Goal: Find specific page/section: Find specific page/section

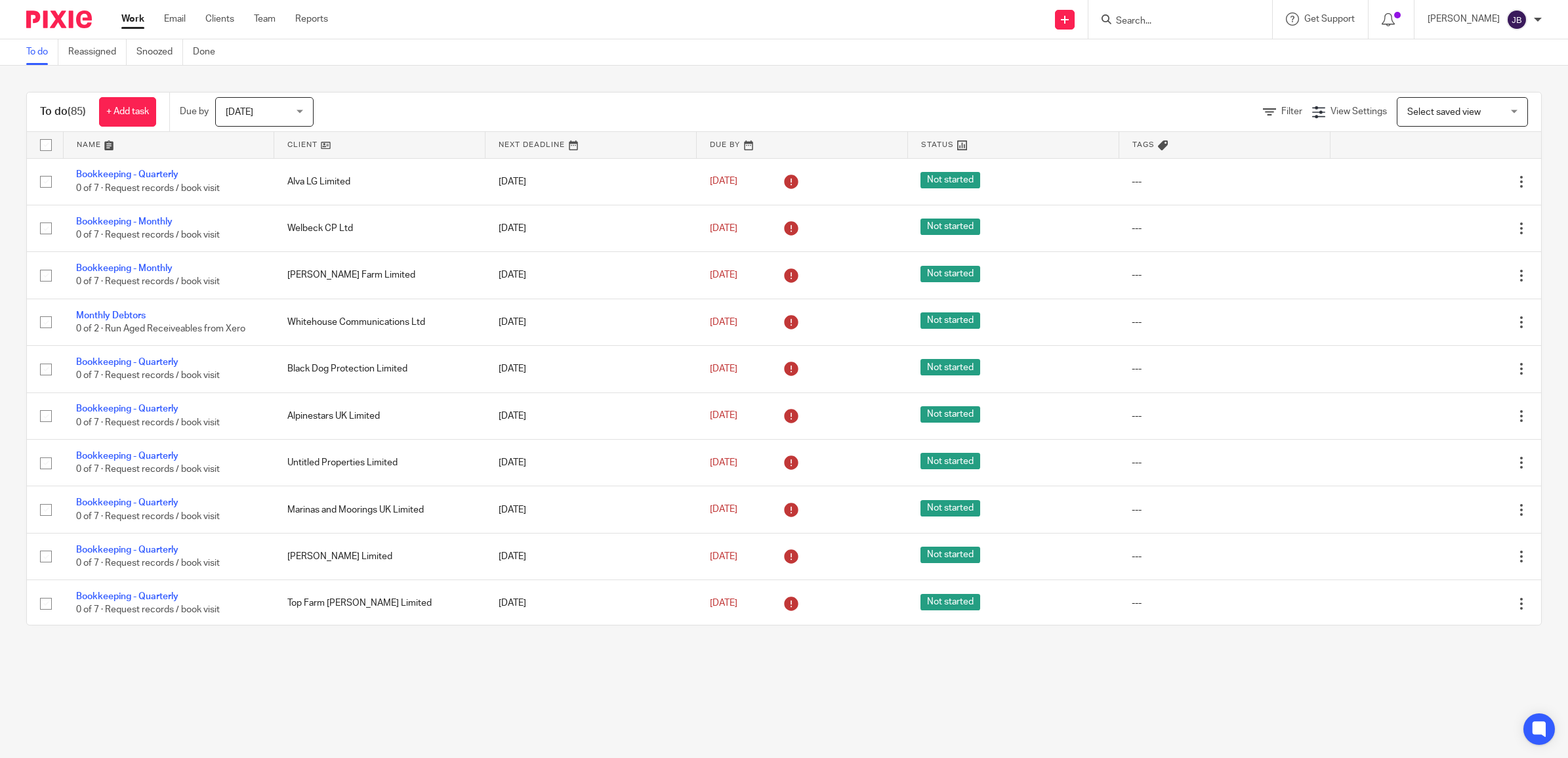
click at [1168, 21] on input "Search" at bounding box center [1173, 22] width 118 height 12
type input "livewire"
click at [1217, 51] on link at bounding box center [1193, 51] width 162 height 20
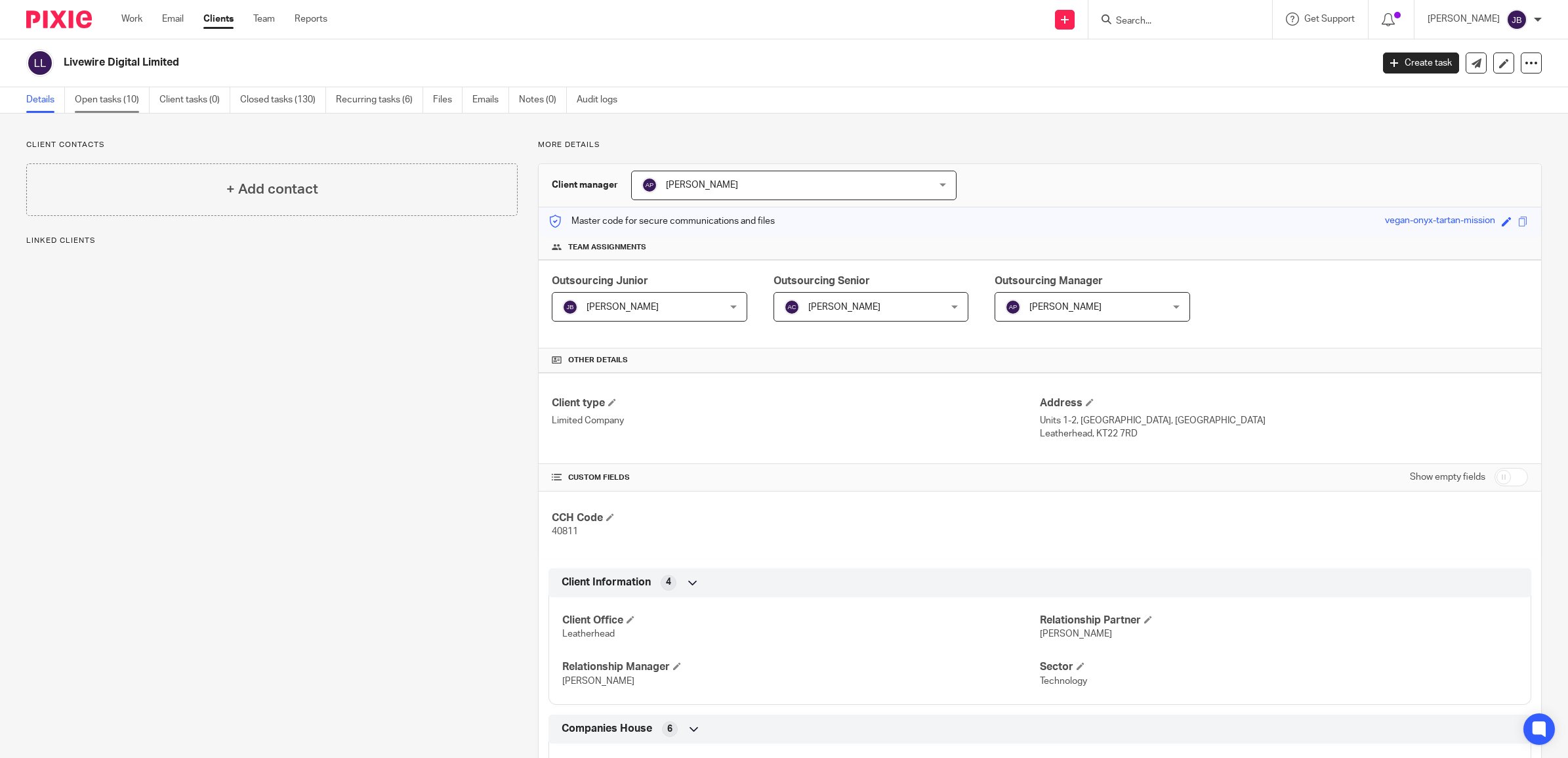
click at [126, 103] on link "Open tasks (10)" at bounding box center [111, 99] width 75 height 25
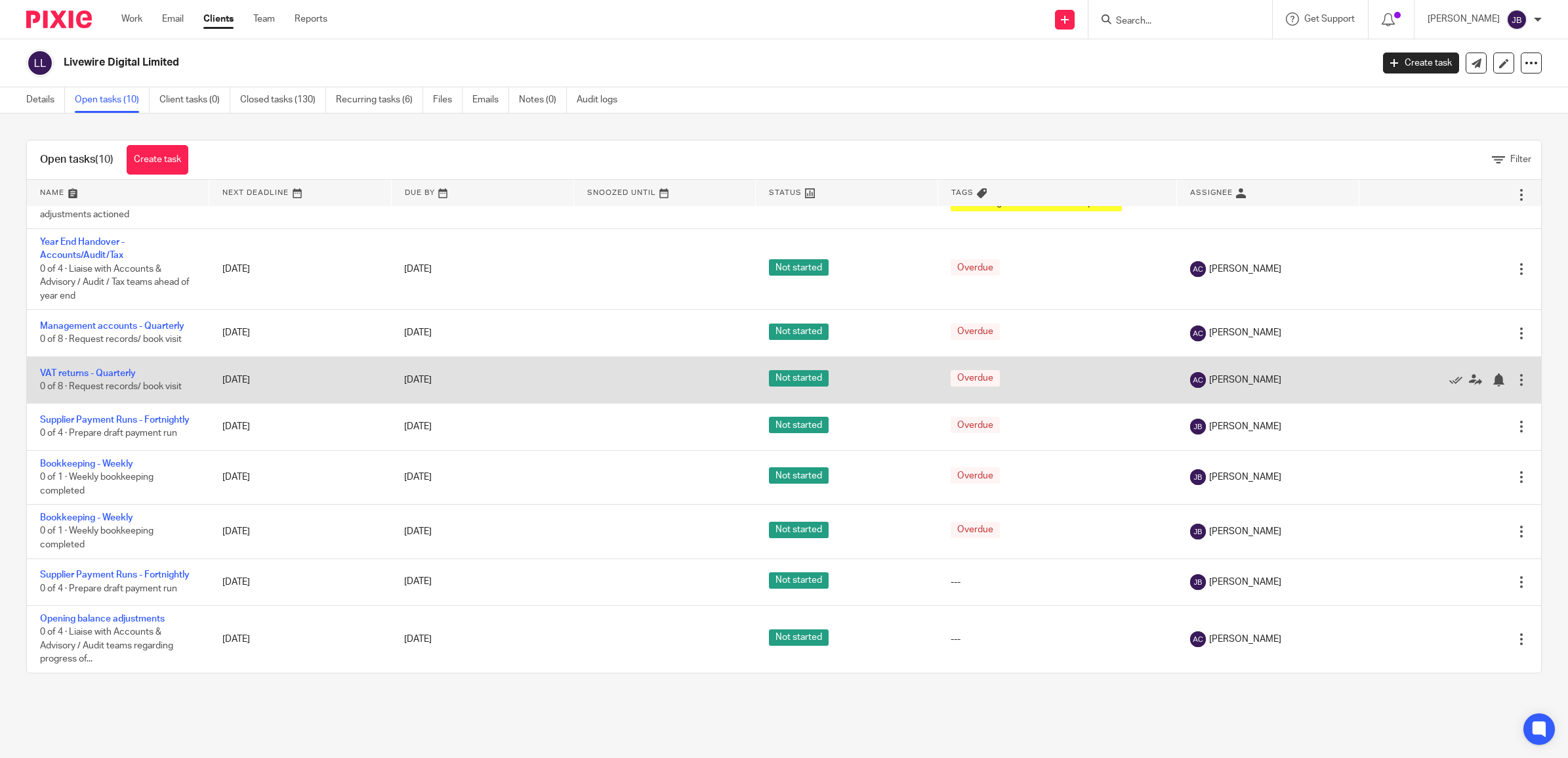
scroll to position [111, 0]
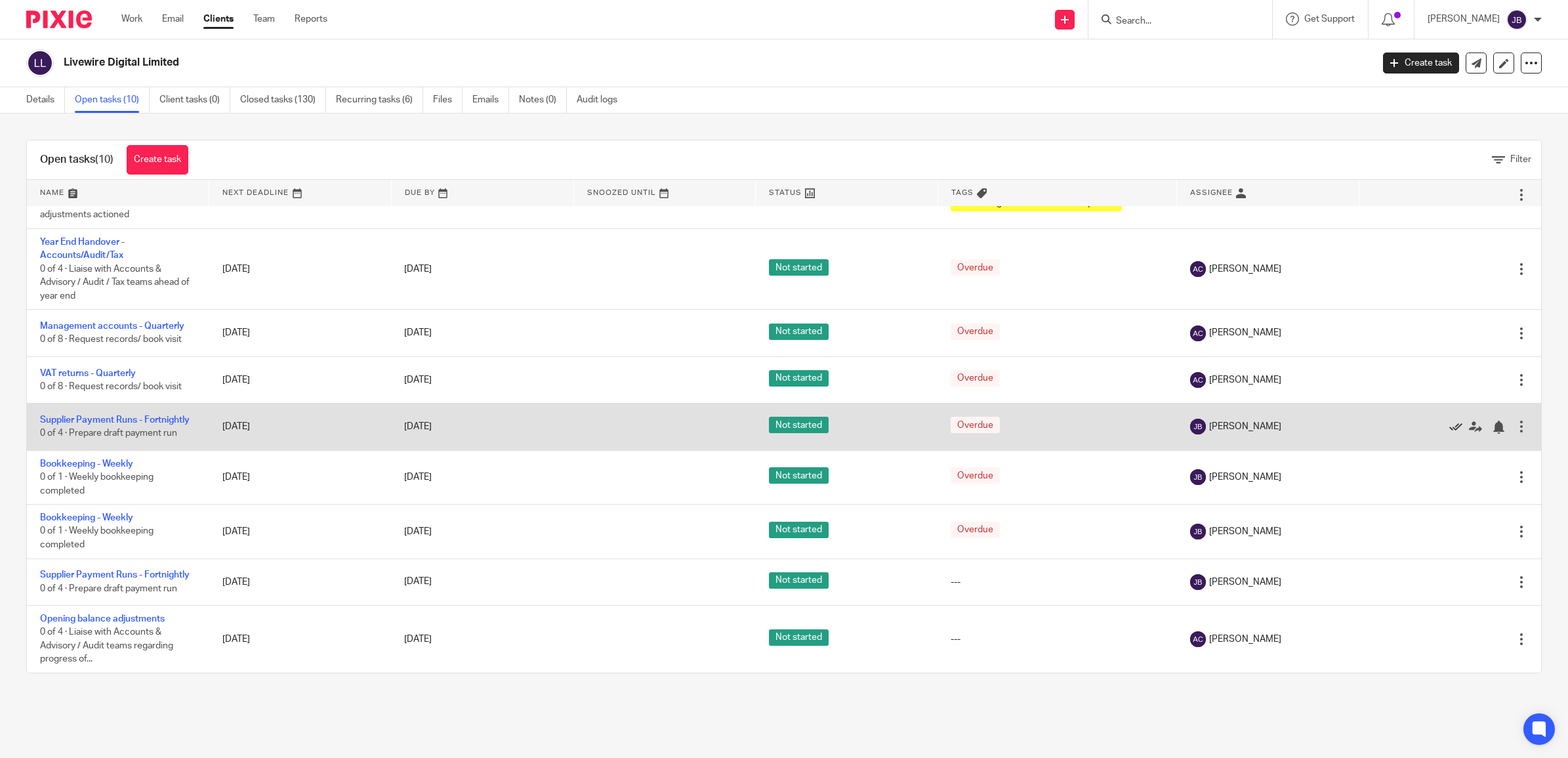
click at [1449, 420] on icon at bounding box center [1456, 427] width 13 height 13
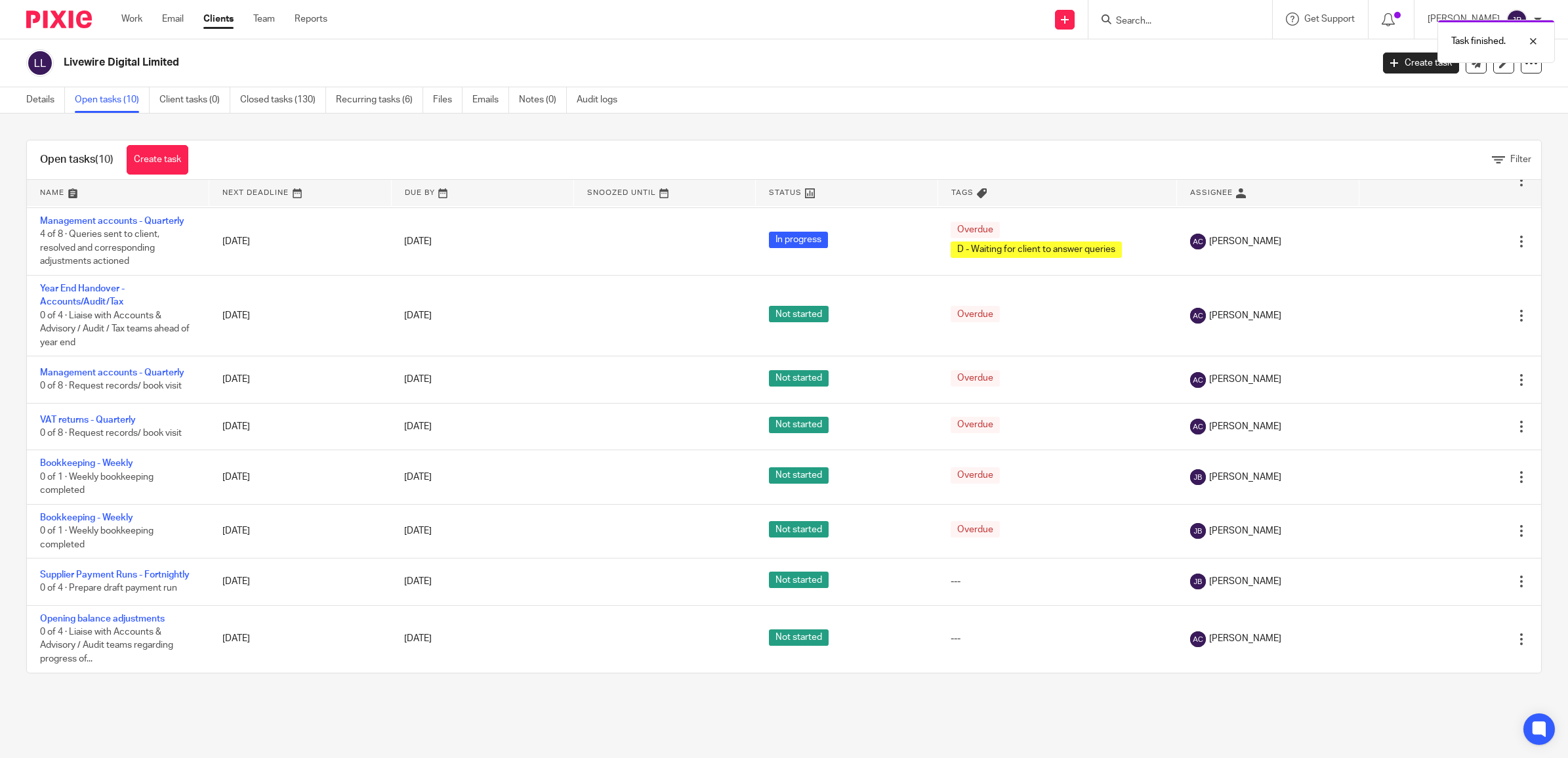
scroll to position [58, 0]
click at [276, 104] on link "Closed tasks (130)" at bounding box center [282, 99] width 86 height 25
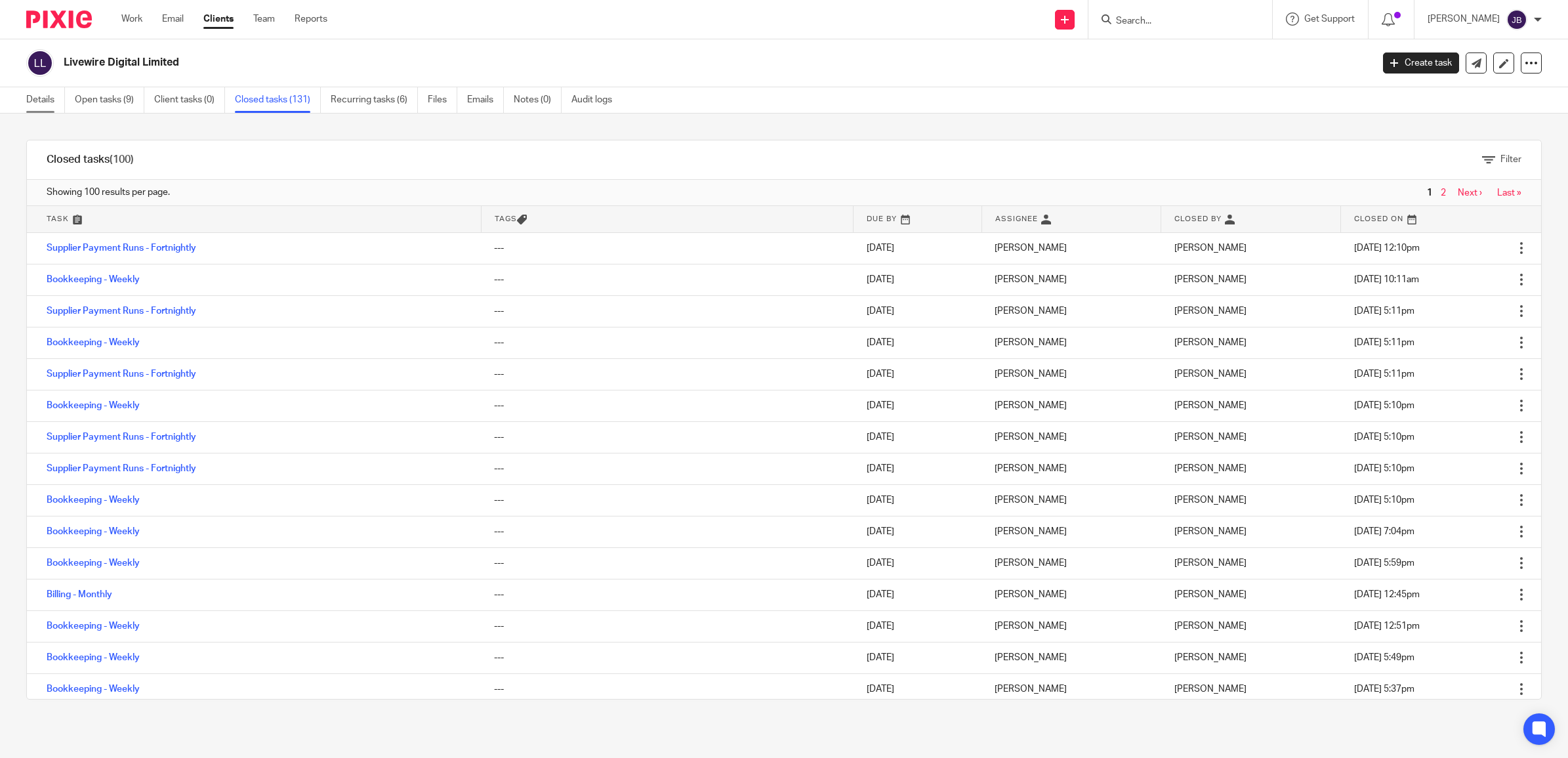
click at [53, 103] on link "Details" at bounding box center [45, 99] width 39 height 25
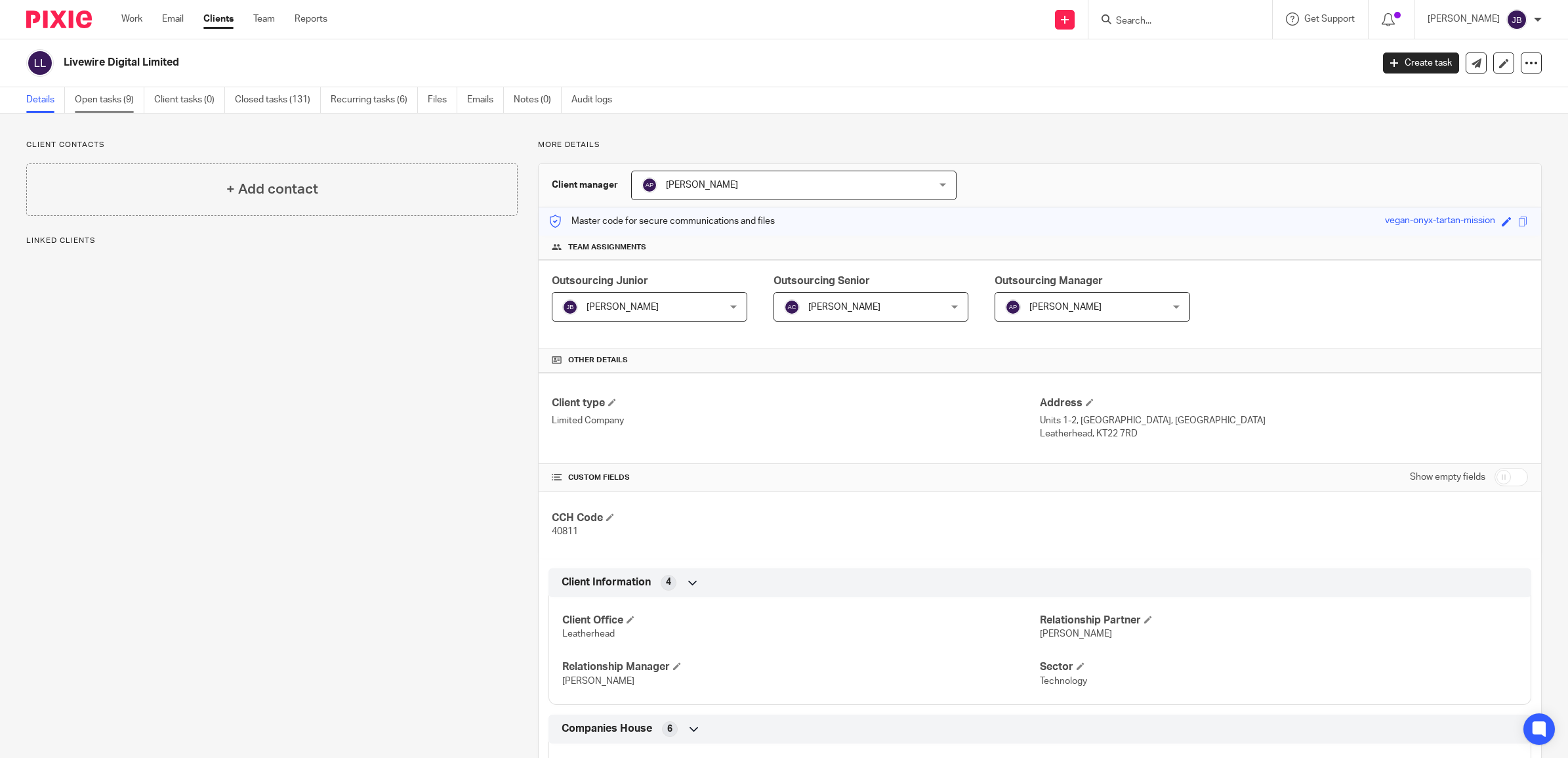
click at [126, 97] on link "Open tasks (9)" at bounding box center [110, 99] width 70 height 25
